Goal: Ask a question

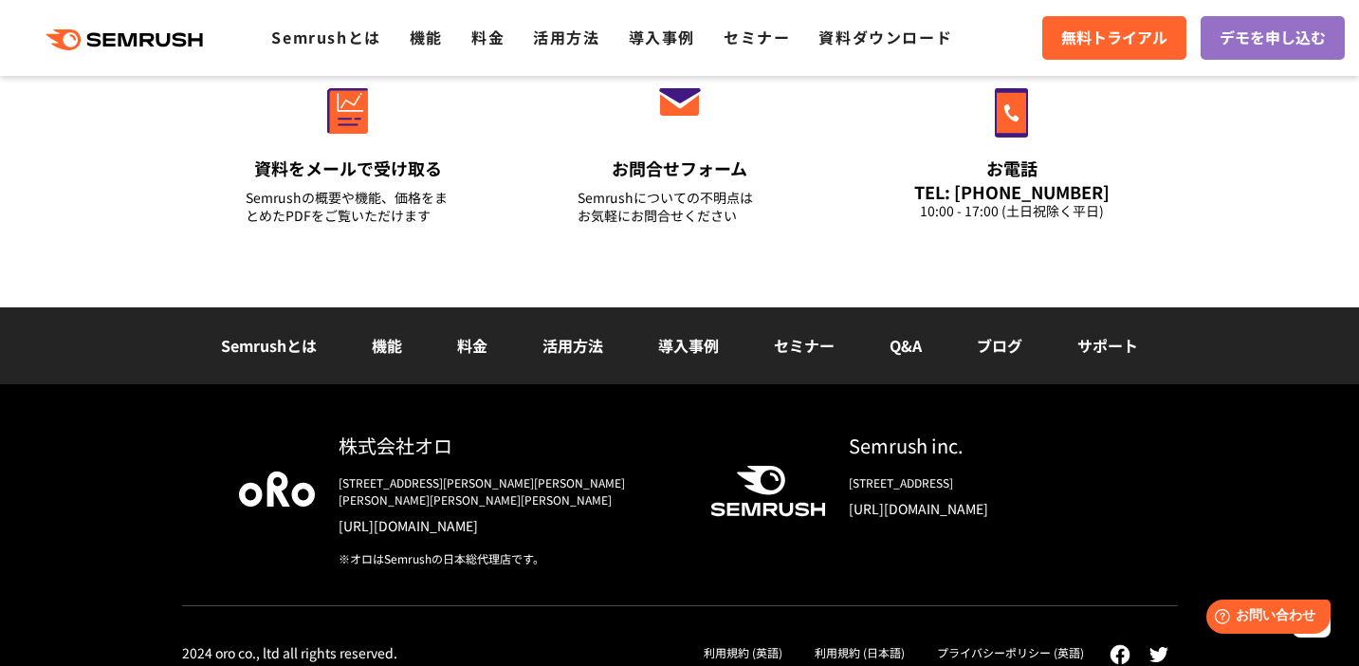
scroll to position [6822, 0]
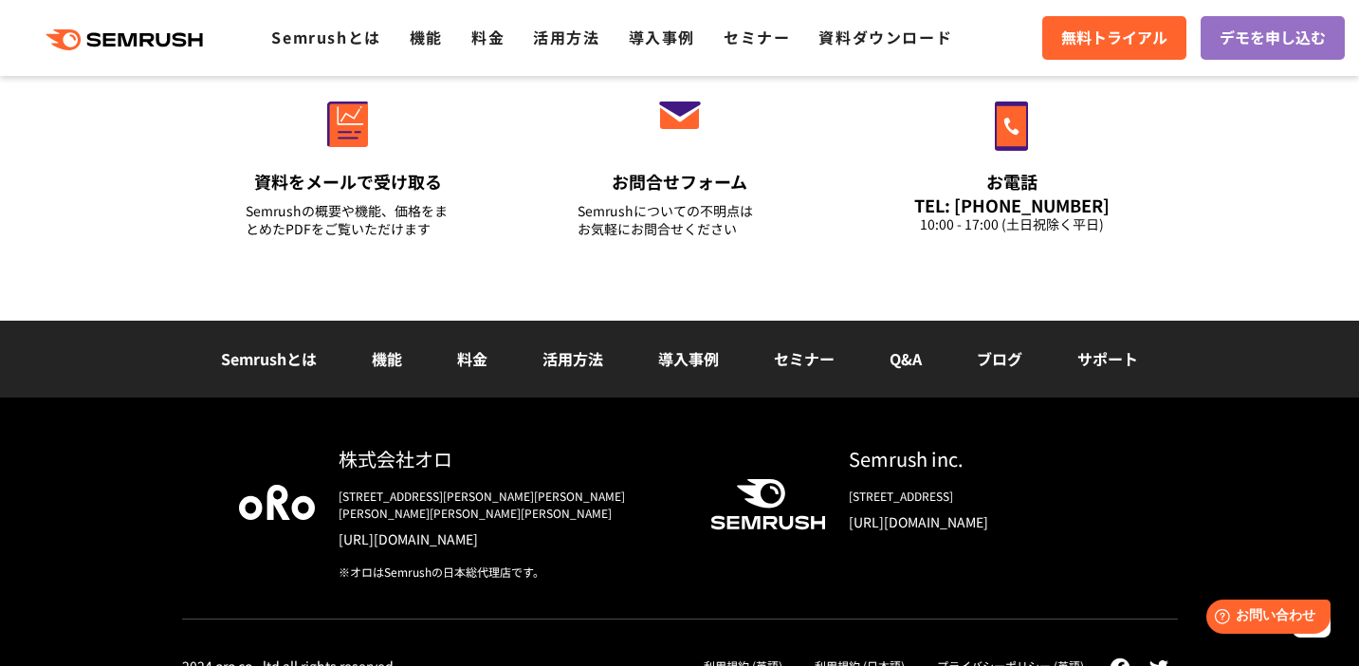
click at [1110, 348] on link "サポート" at bounding box center [1108, 358] width 61 height 23
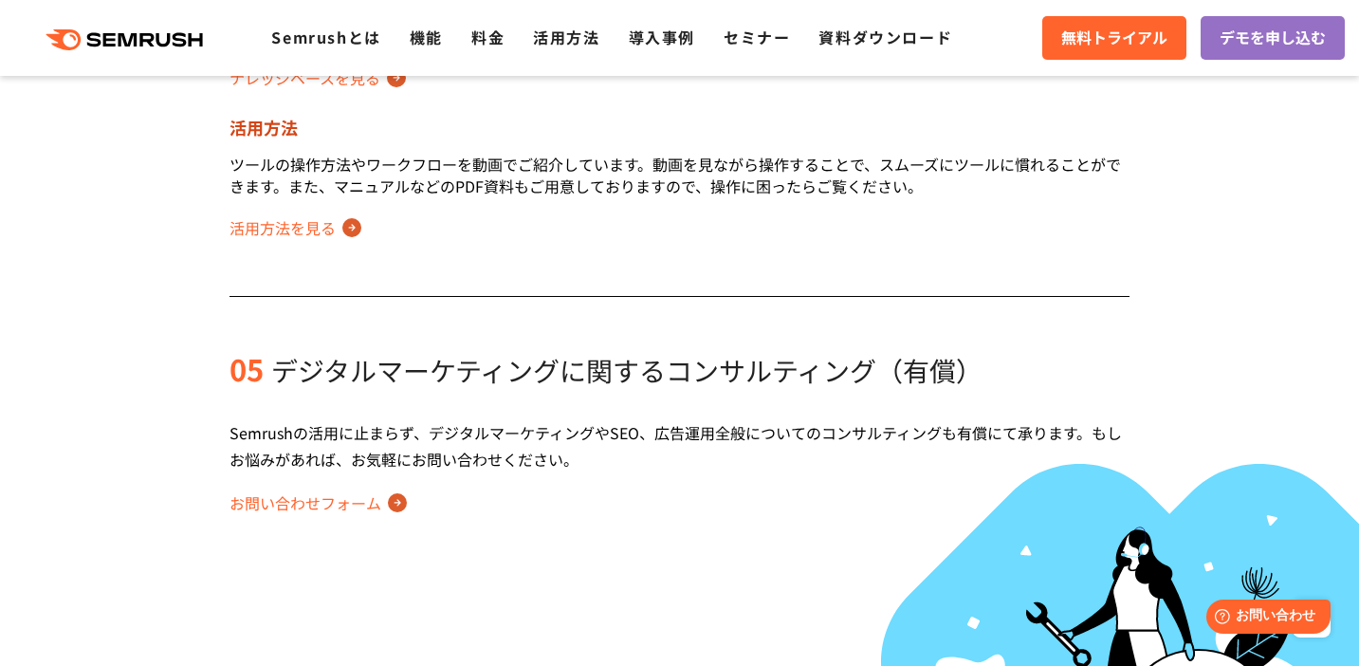
scroll to position [1607, 0]
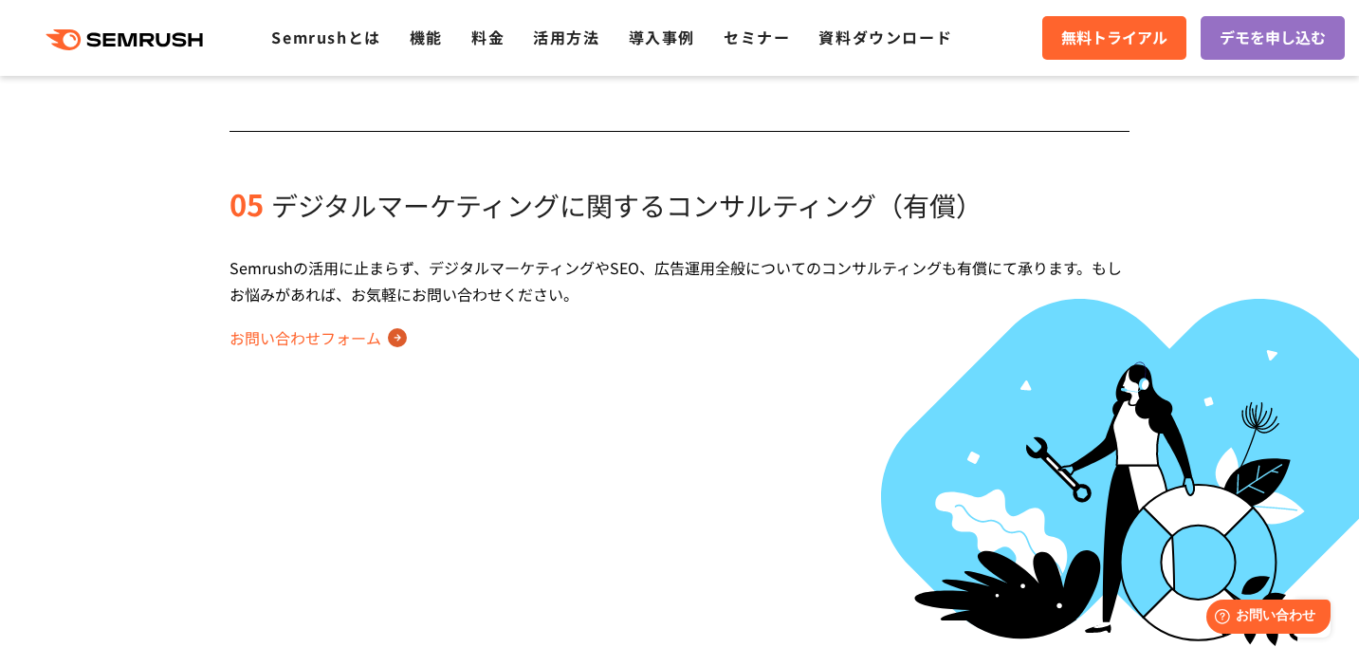
click at [335, 340] on link "お問い合わせフォーム" at bounding box center [318, 338] width 177 height 30
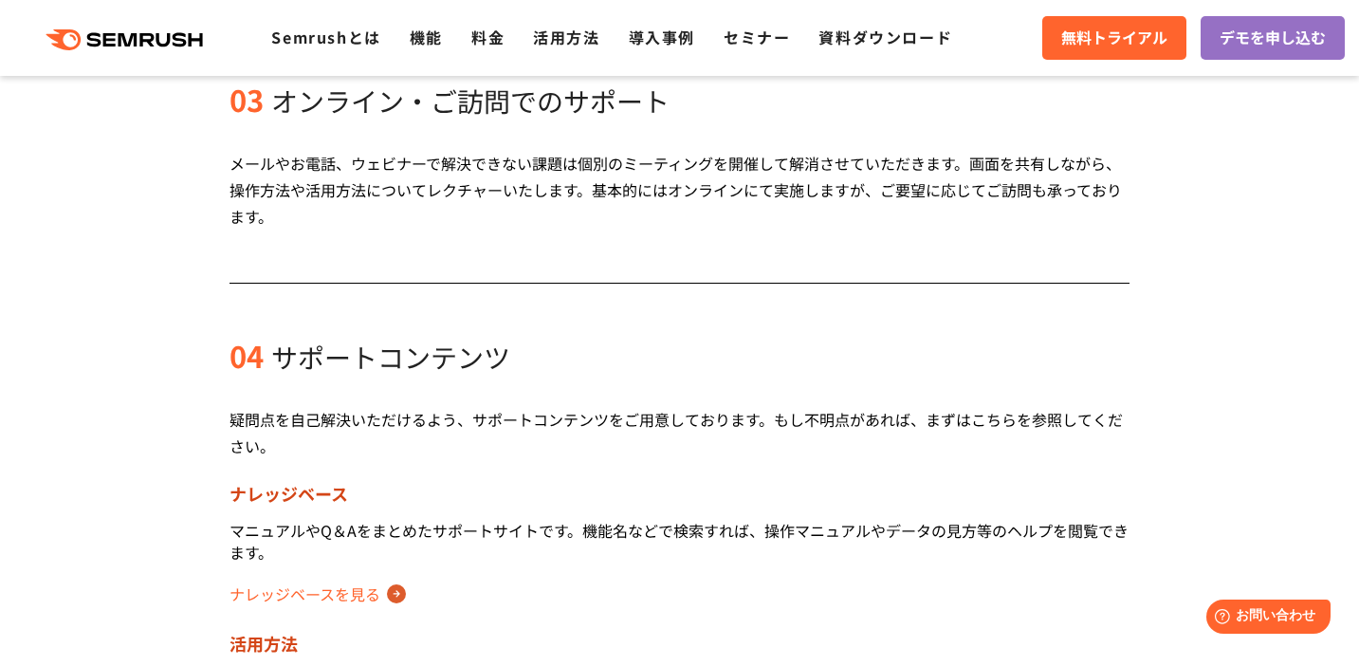
scroll to position [1482, 0]
